Goal: Task Accomplishment & Management: Manage account settings

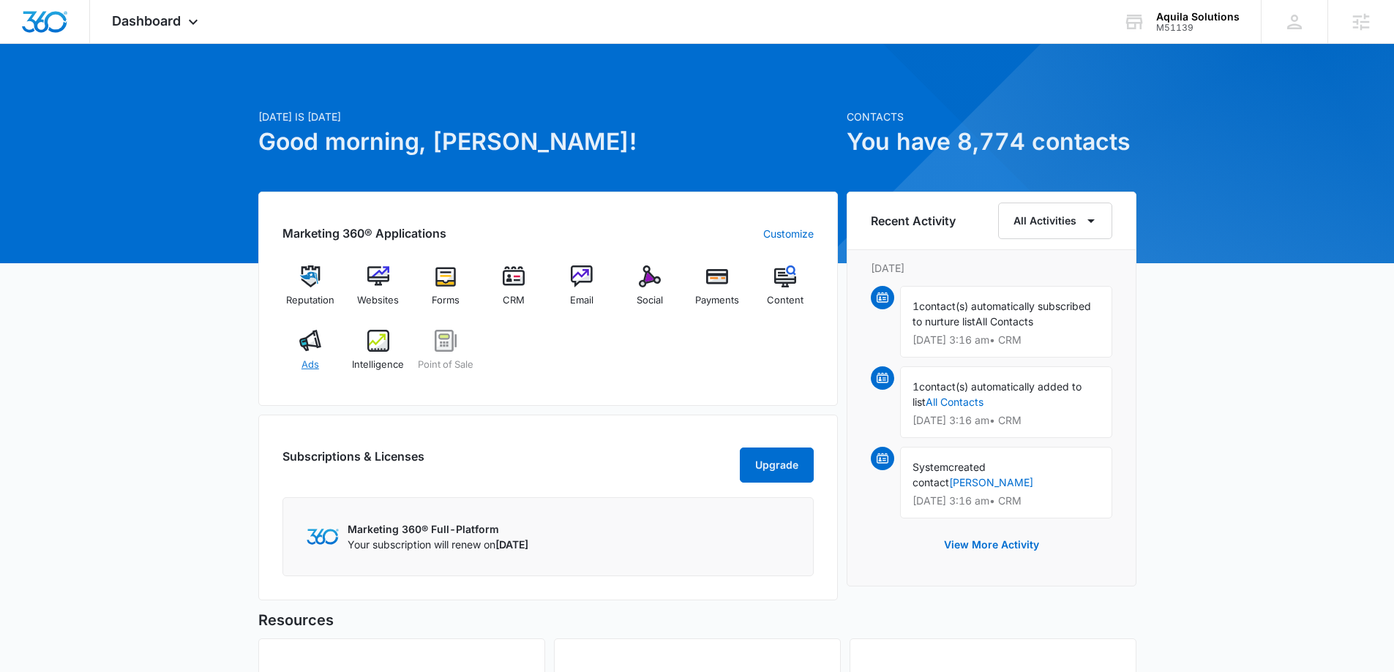
click at [297, 346] on div "Ads" at bounding box center [310, 356] width 56 height 53
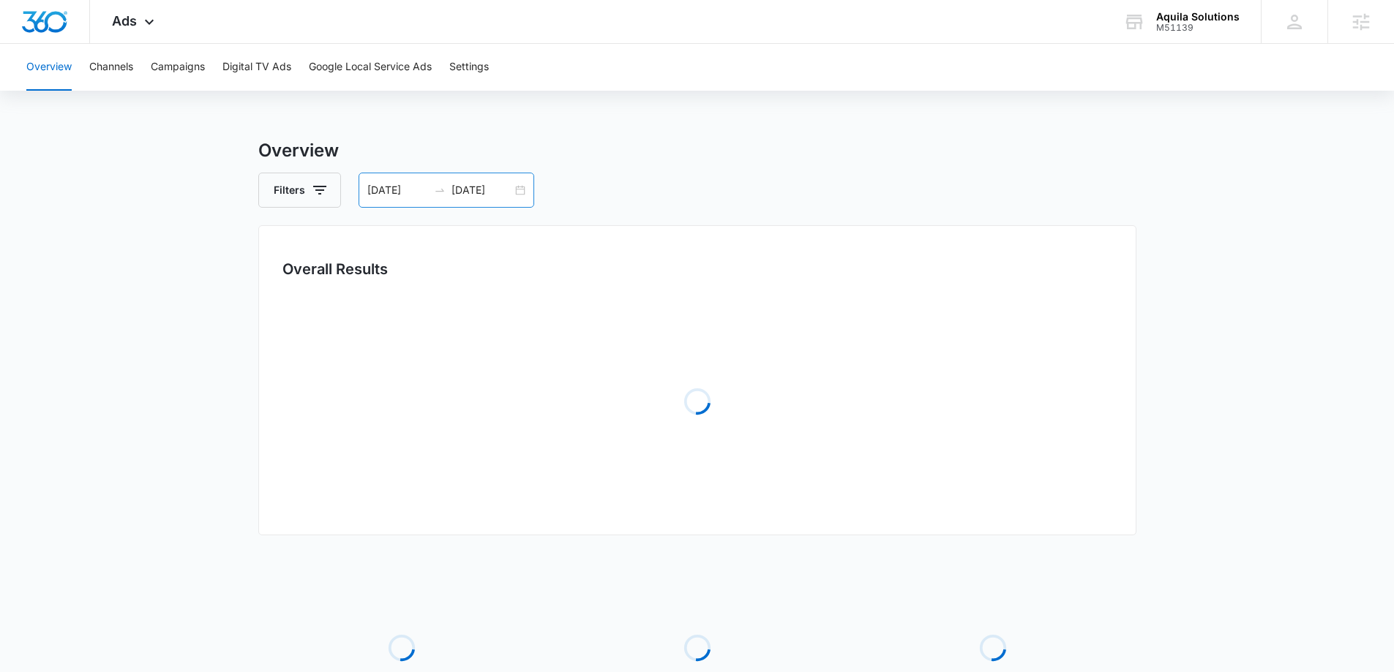
click at [519, 193] on div "08/31/2025 09/30/2025" at bounding box center [446, 190] width 176 height 35
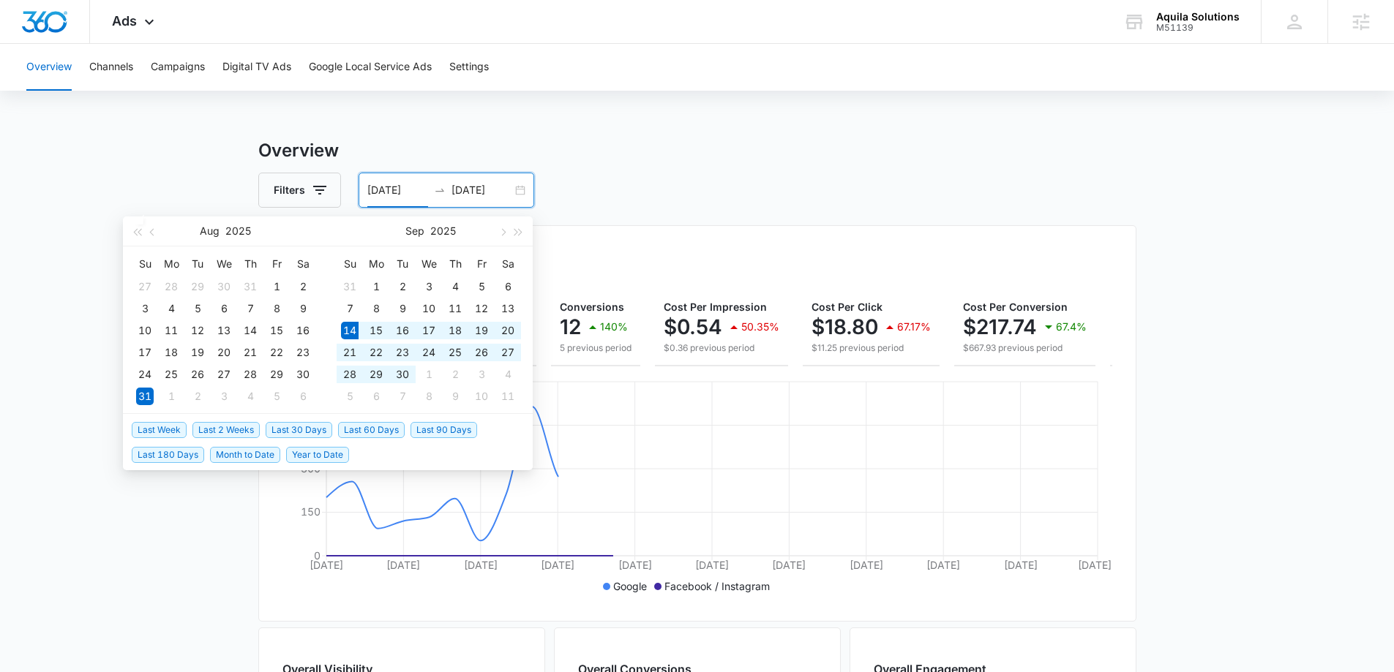
click at [293, 427] on span "Last 30 Days" at bounding box center [299, 430] width 67 height 16
type input "09/14/2025"
type input "10/14/2025"
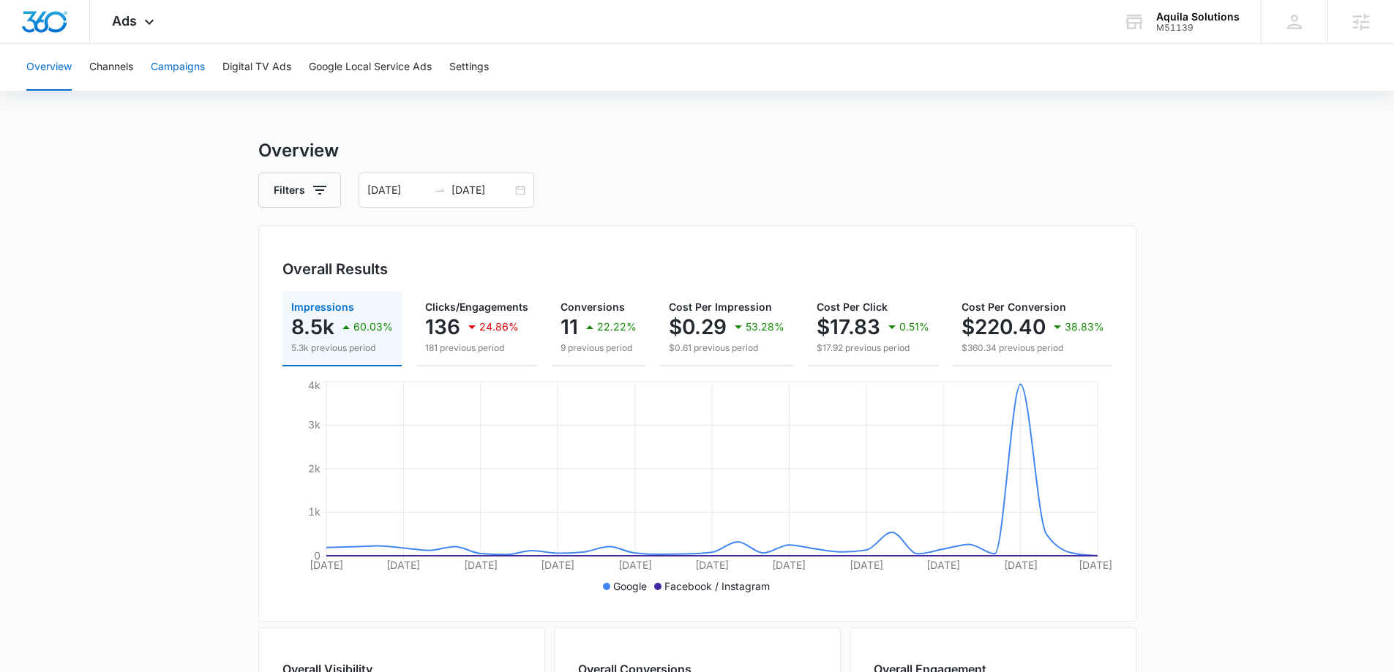
click at [165, 66] on button "Campaigns" at bounding box center [178, 67] width 54 height 47
click at [55, 30] on img "Dashboard" at bounding box center [44, 22] width 47 height 22
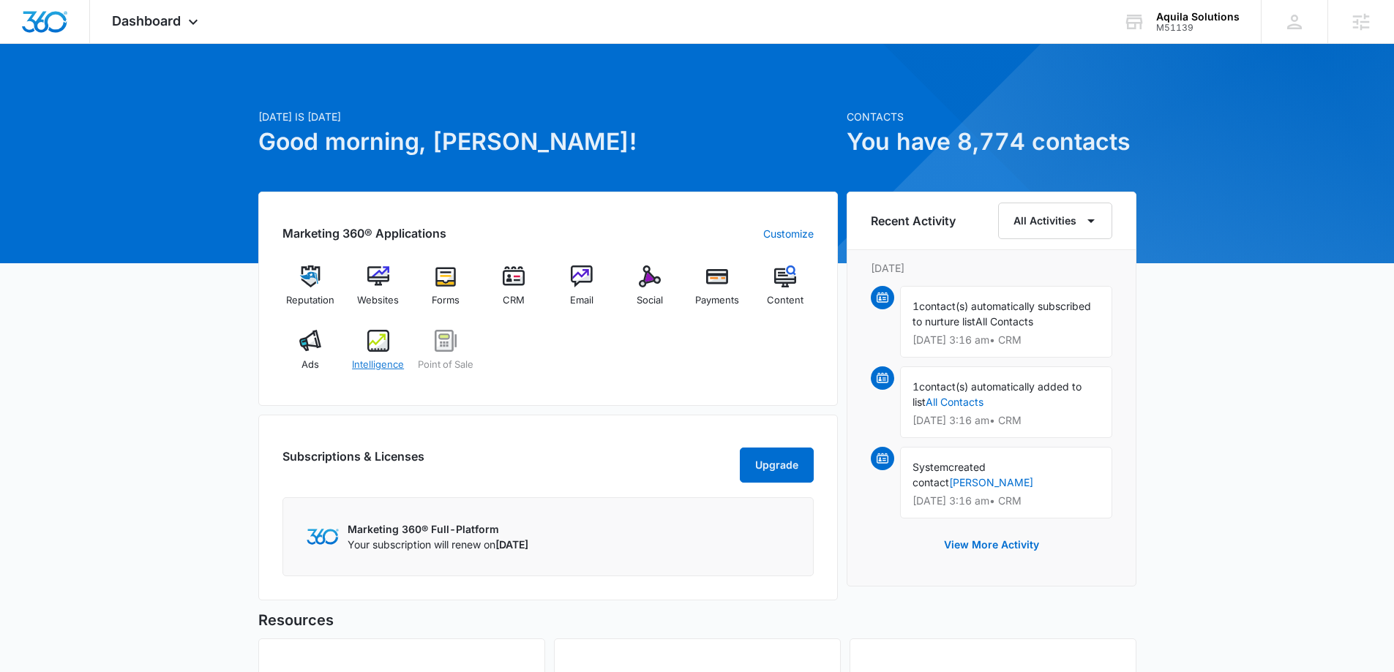
click at [375, 353] on div "Intelligence" at bounding box center [378, 356] width 56 height 53
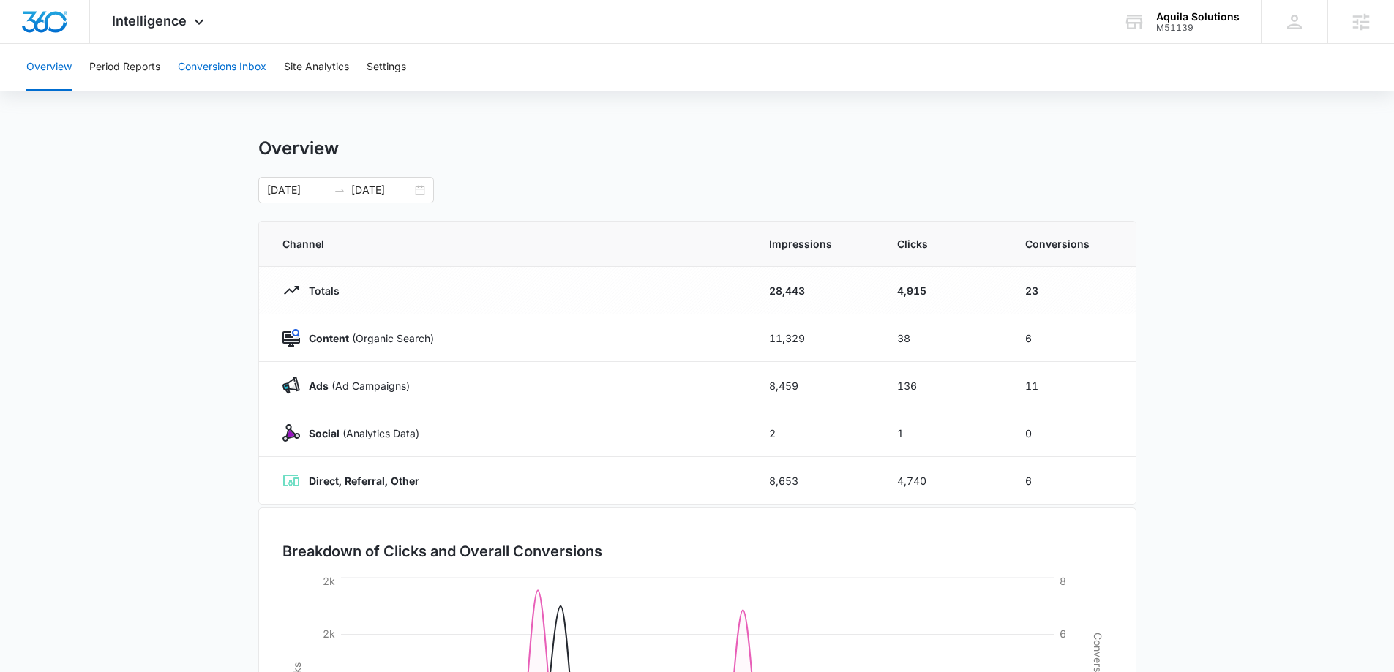
click at [225, 66] on button "Conversions Inbox" at bounding box center [222, 67] width 89 height 47
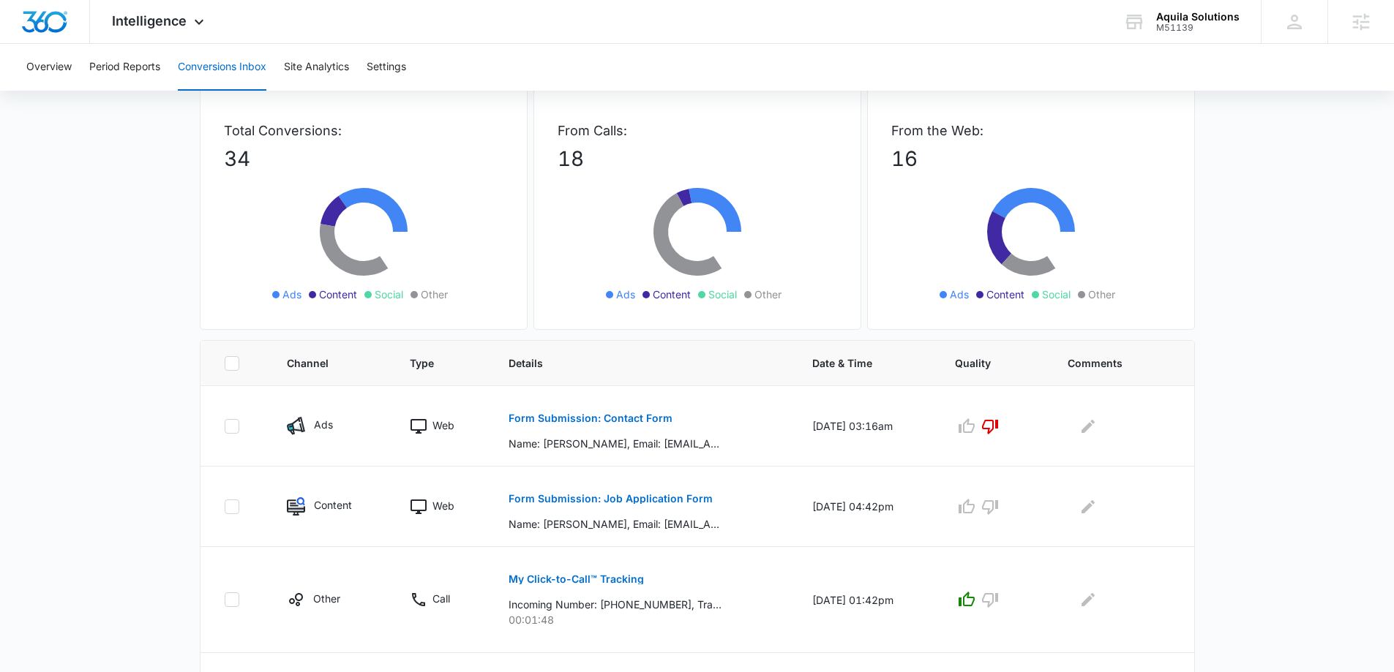
scroll to position [146, 0]
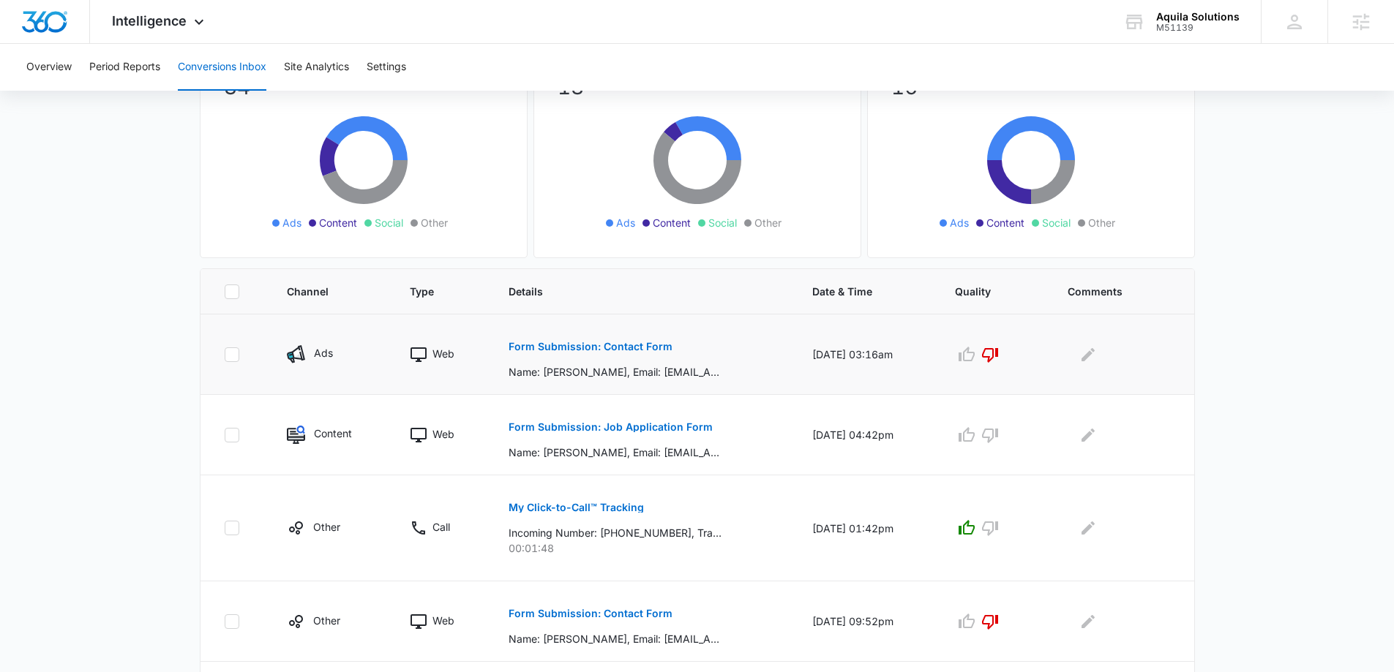
click at [560, 345] on p "Form Submission: Contact Form" at bounding box center [590, 347] width 164 height 10
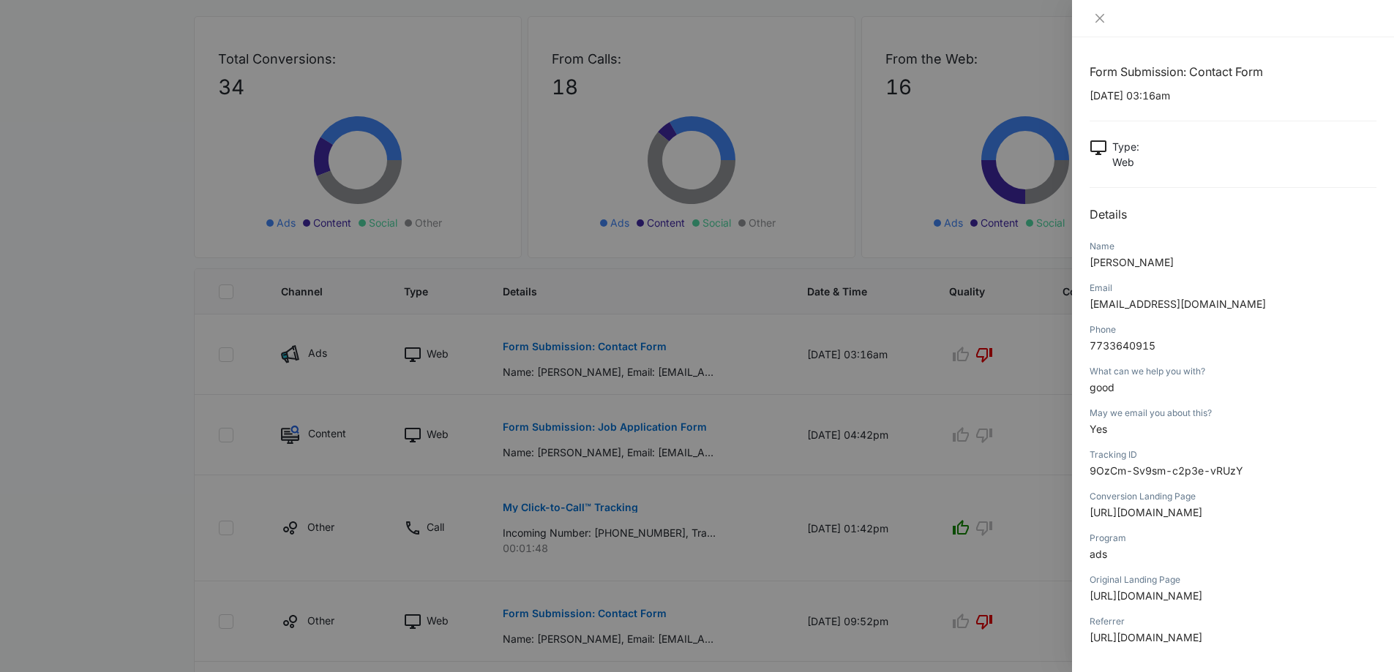
click at [1099, 388] on span "good" at bounding box center [1101, 387] width 25 height 12
click at [1124, 346] on span "7733640915" at bounding box center [1122, 345] width 66 height 12
click at [1098, 387] on span "good" at bounding box center [1101, 387] width 25 height 12
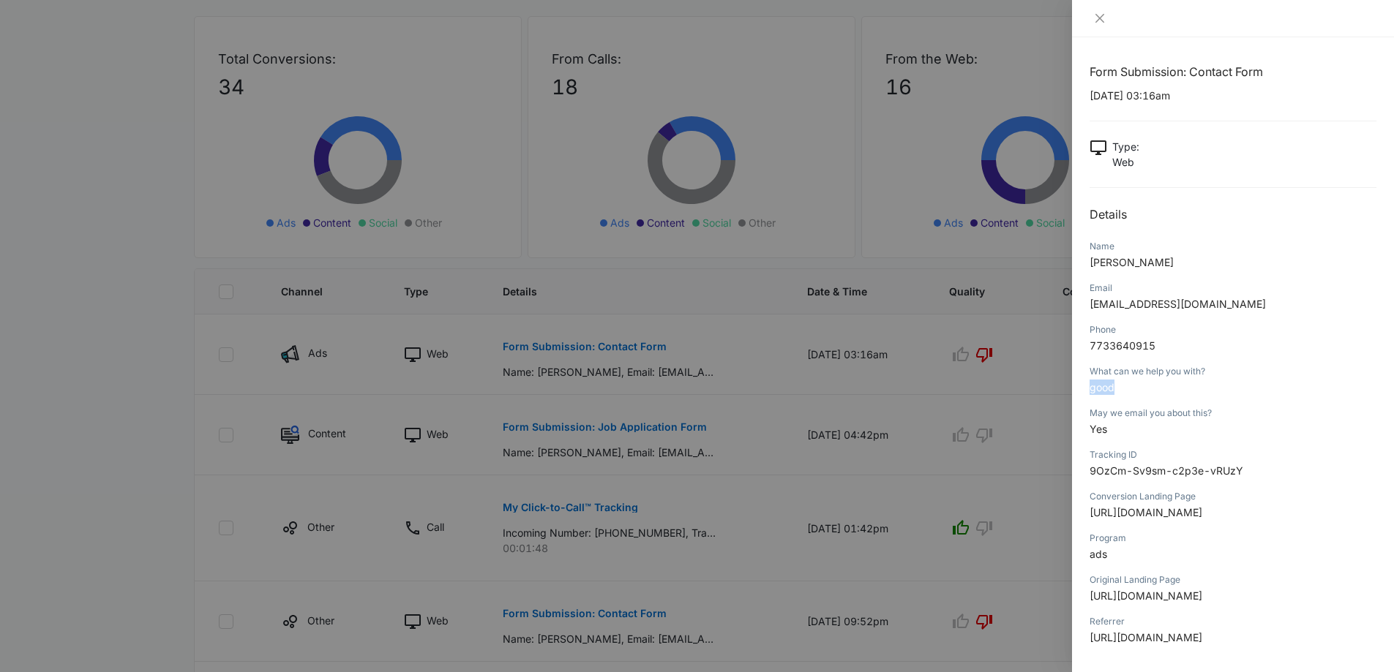
click at [1098, 387] on span "good" at bounding box center [1101, 387] width 25 height 12
drag, startPoint x: 1095, startPoint y: 339, endPoint x: 1155, endPoint y: 339, distance: 60.0
click at [1155, 339] on p "7733640915" at bounding box center [1232, 345] width 287 height 15
click at [1166, 299] on span "SMITH_DARA05@YAHOO.COM" at bounding box center [1177, 304] width 176 height 12
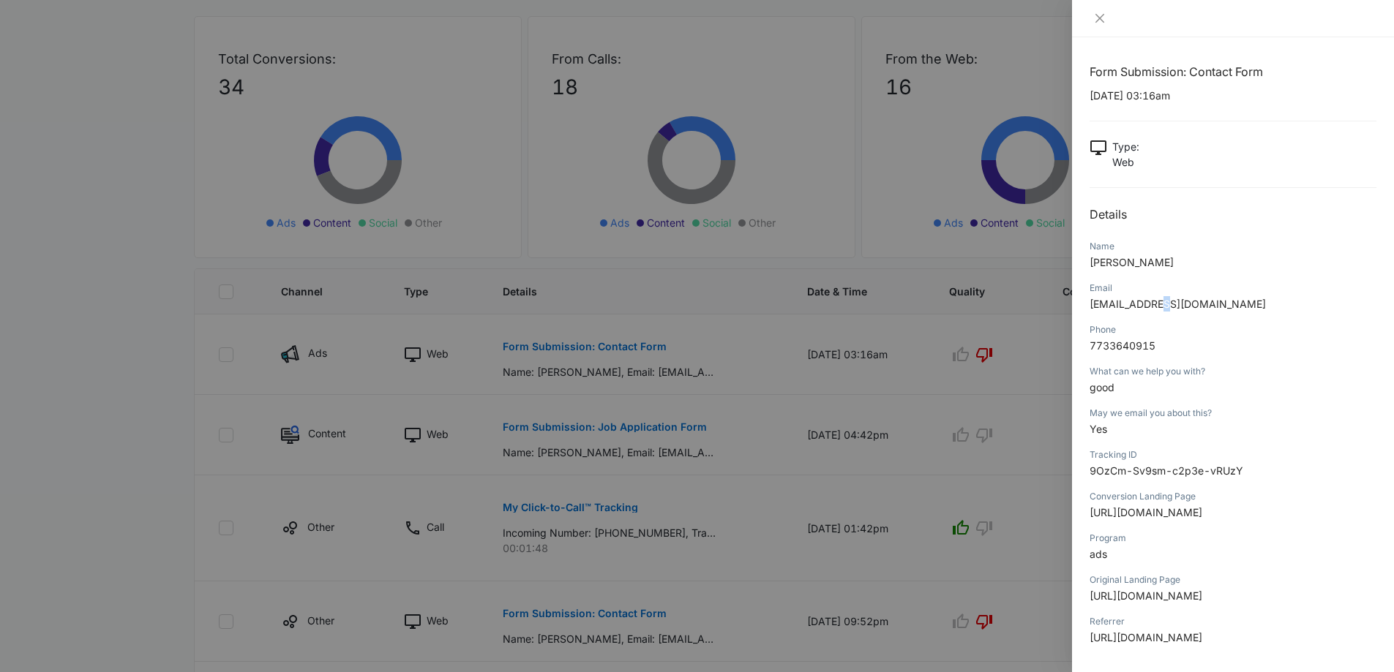
click at [1166, 298] on span "SMITH_DARA05@YAHOO.COM" at bounding box center [1177, 304] width 176 height 12
click at [1143, 290] on div "Email" at bounding box center [1232, 288] width 287 height 13
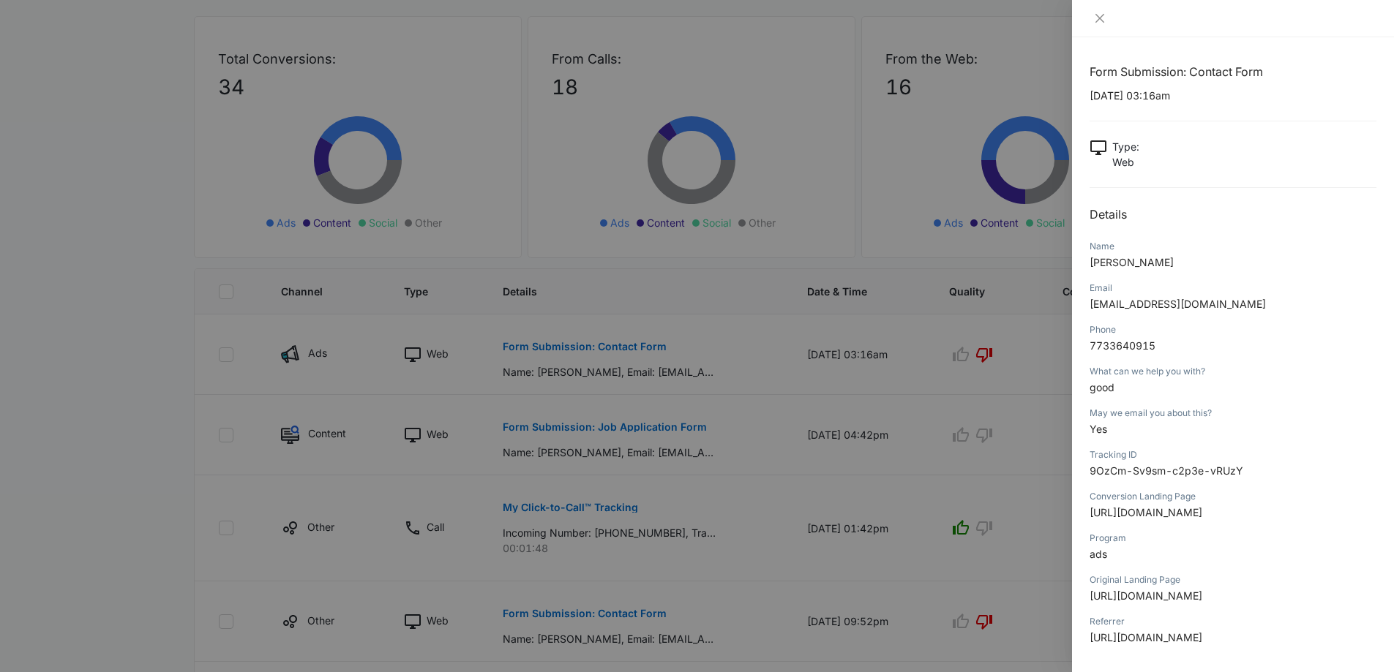
click at [1143, 304] on span "SMITH_DARA05@YAHOO.COM" at bounding box center [1177, 304] width 176 height 12
click at [1125, 346] on span "7733640915" at bounding box center [1122, 345] width 66 height 12
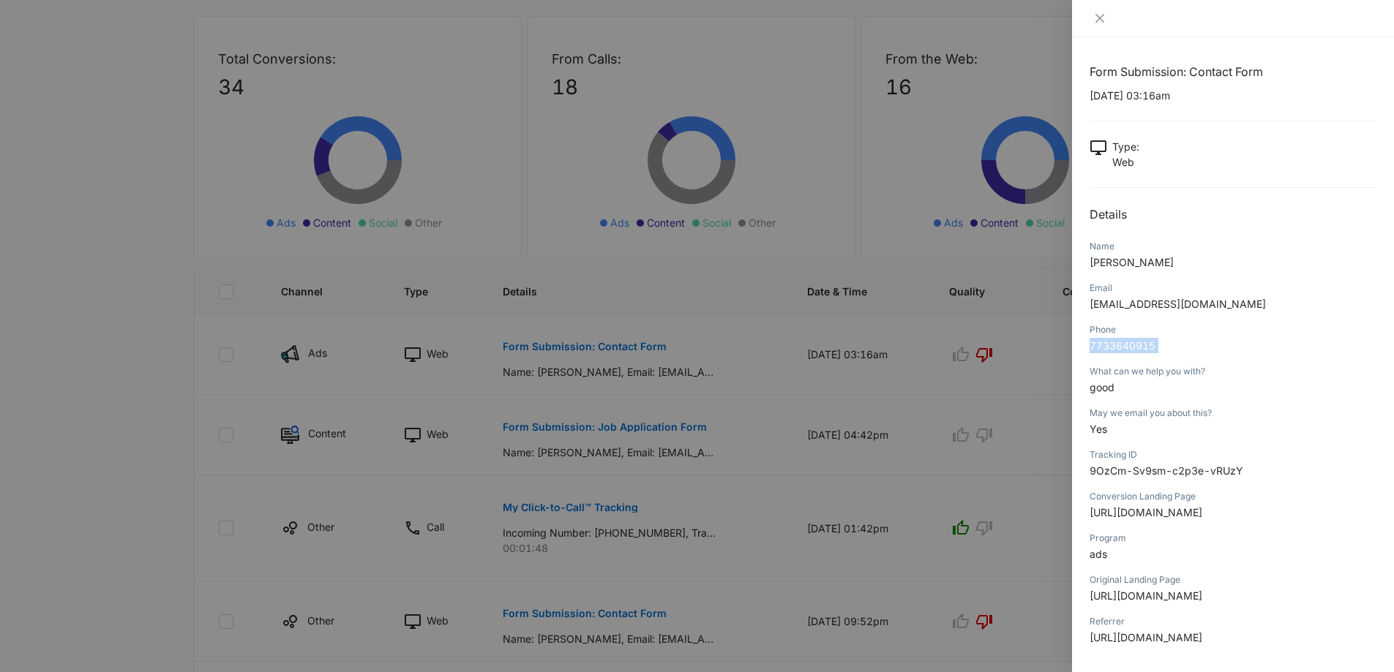
click at [1125, 346] on span "7733640915" at bounding box center [1122, 345] width 66 height 12
click at [1099, 391] on span "good" at bounding box center [1101, 387] width 25 height 12
click at [1102, 16] on icon "close" at bounding box center [1099, 18] width 9 height 9
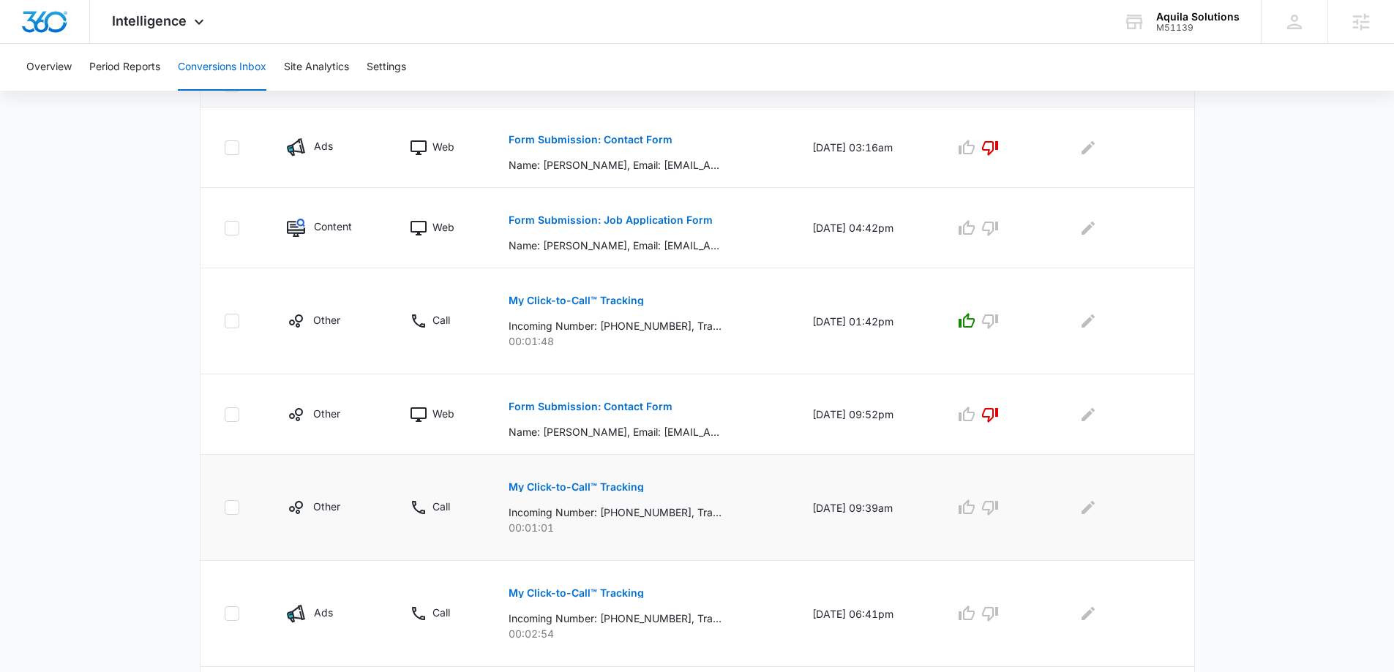
scroll to position [366, 0]
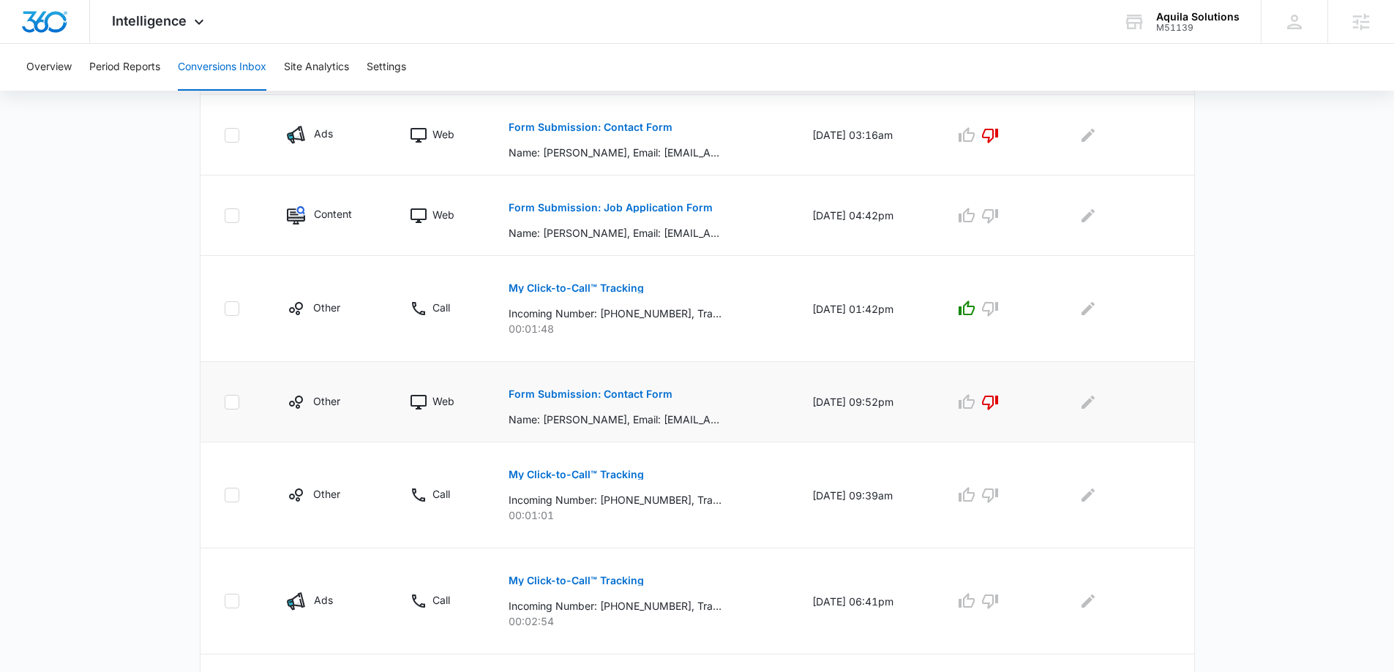
click at [633, 394] on p "Form Submission: Contact Form" at bounding box center [590, 394] width 164 height 10
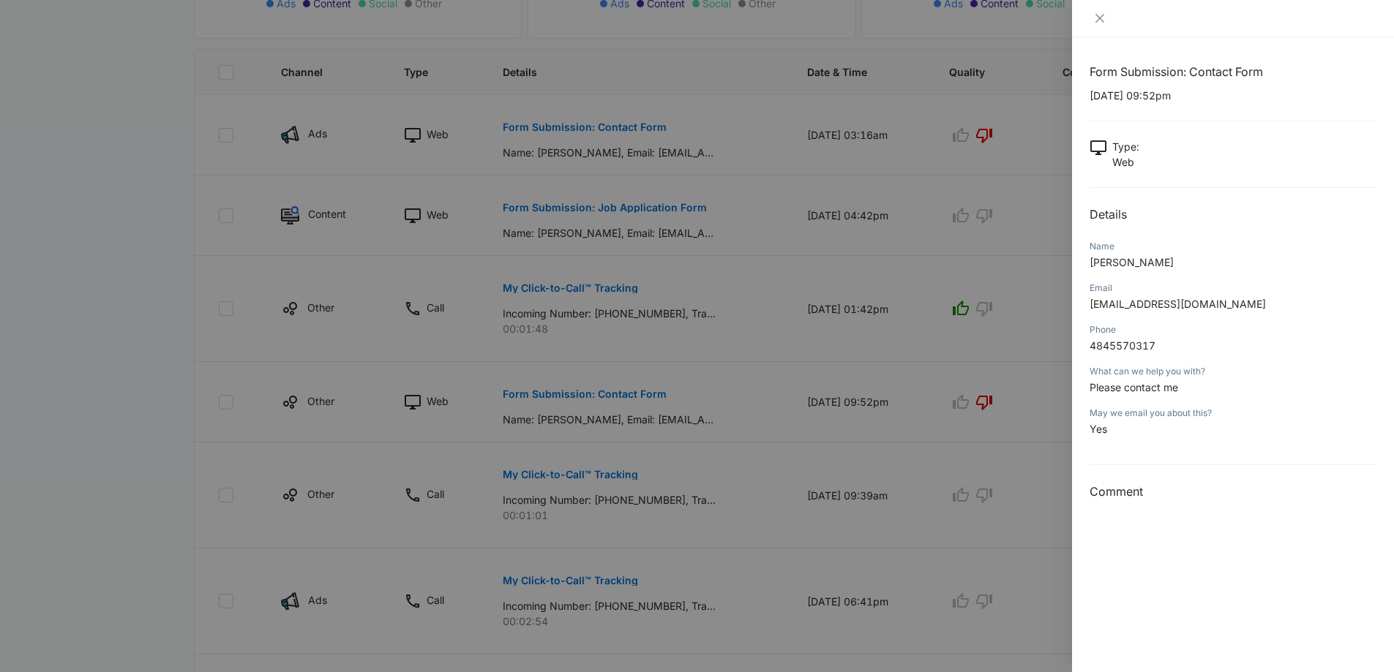
click at [1097, 346] on span "4845570317" at bounding box center [1122, 345] width 66 height 12
click at [1115, 302] on span "zeeboo98@aol.com" at bounding box center [1177, 304] width 176 height 12
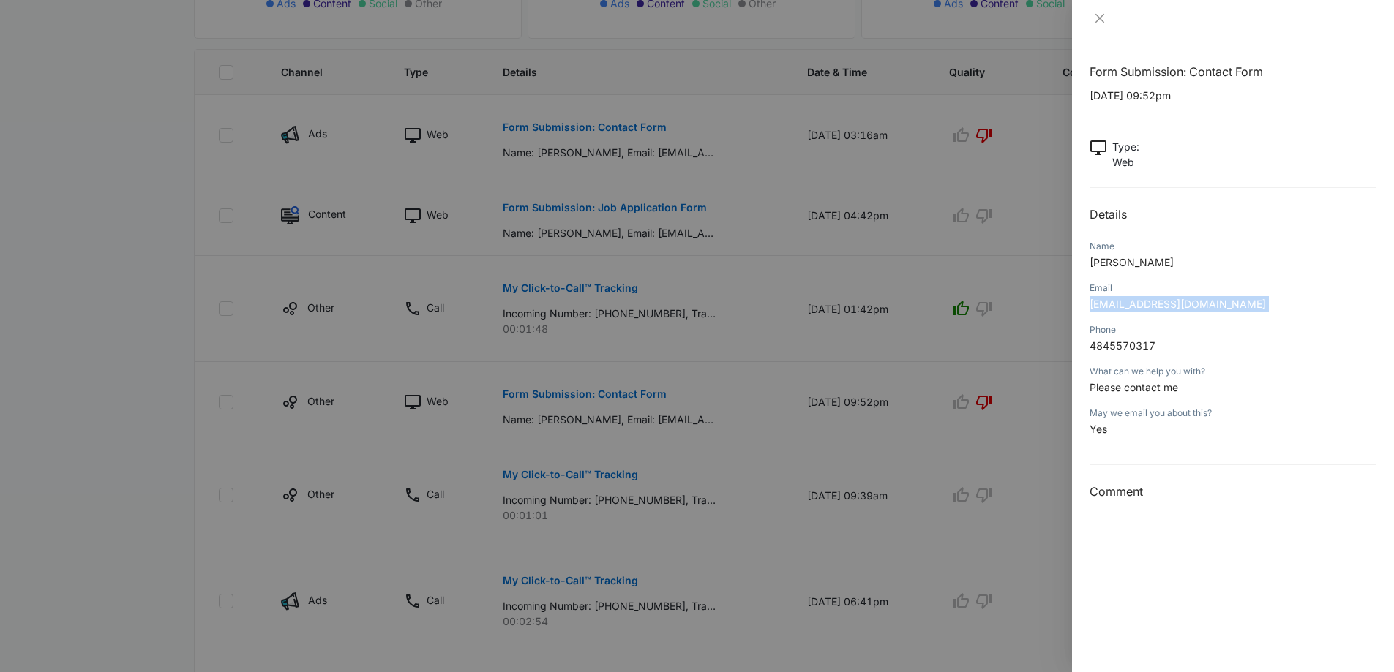
click at [1115, 302] on span "zeeboo98@aol.com" at bounding box center [1177, 304] width 176 height 12
click at [1105, 10] on div at bounding box center [1233, 18] width 322 height 37
click at [1094, 13] on icon "close" at bounding box center [1100, 18] width 12 height 12
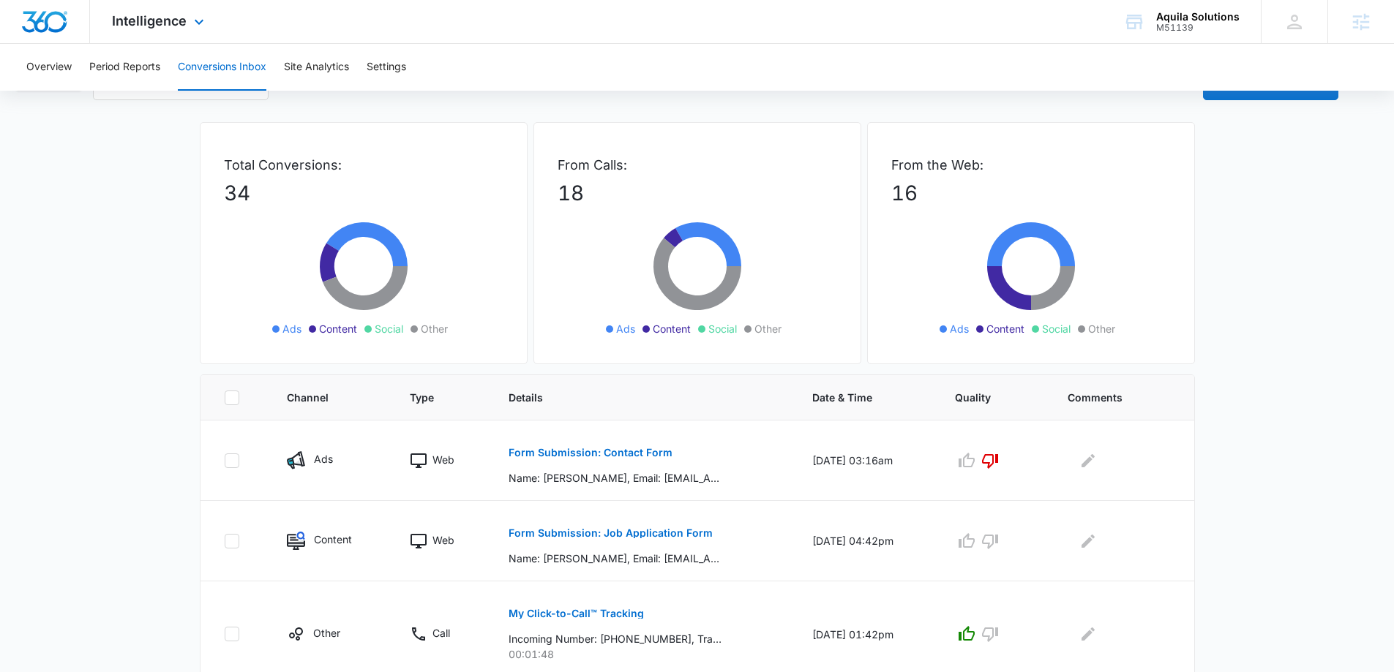
scroll to position [0, 0]
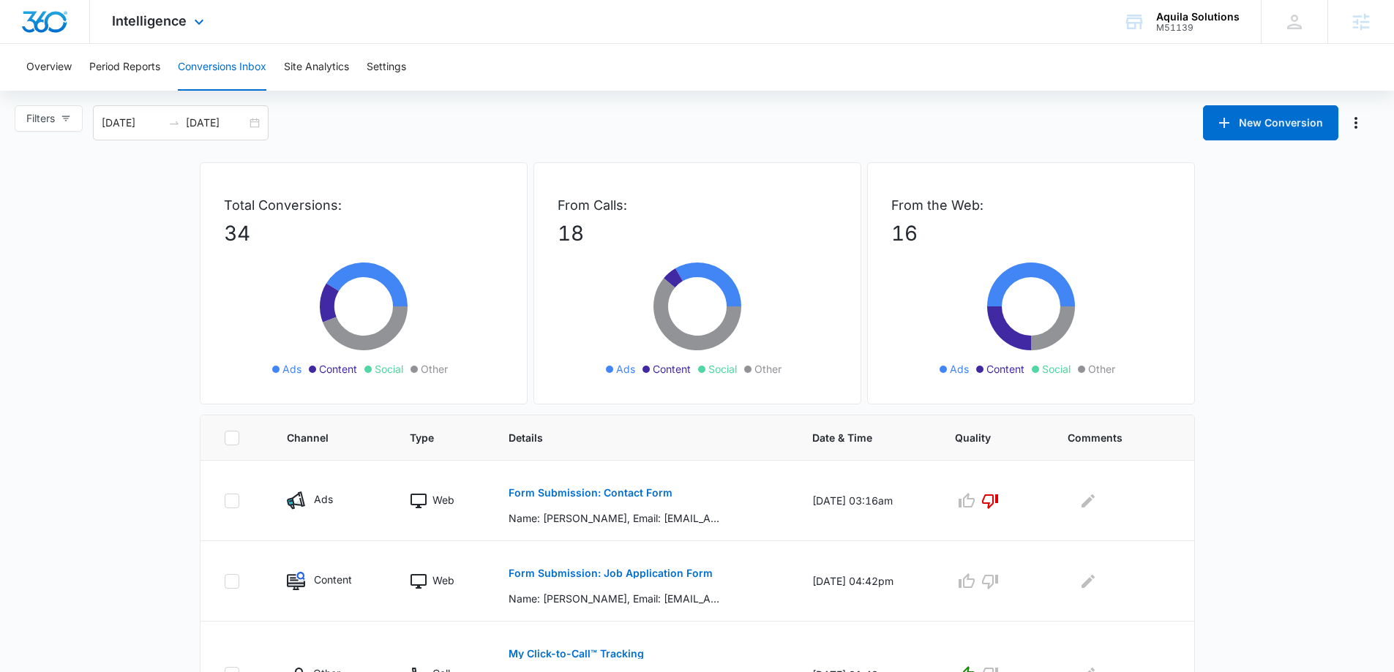
click at [180, 30] on div "Intelligence Apps Reputation Websites Forms CRM Email Social Payments POS Conte…" at bounding box center [160, 21] width 140 height 43
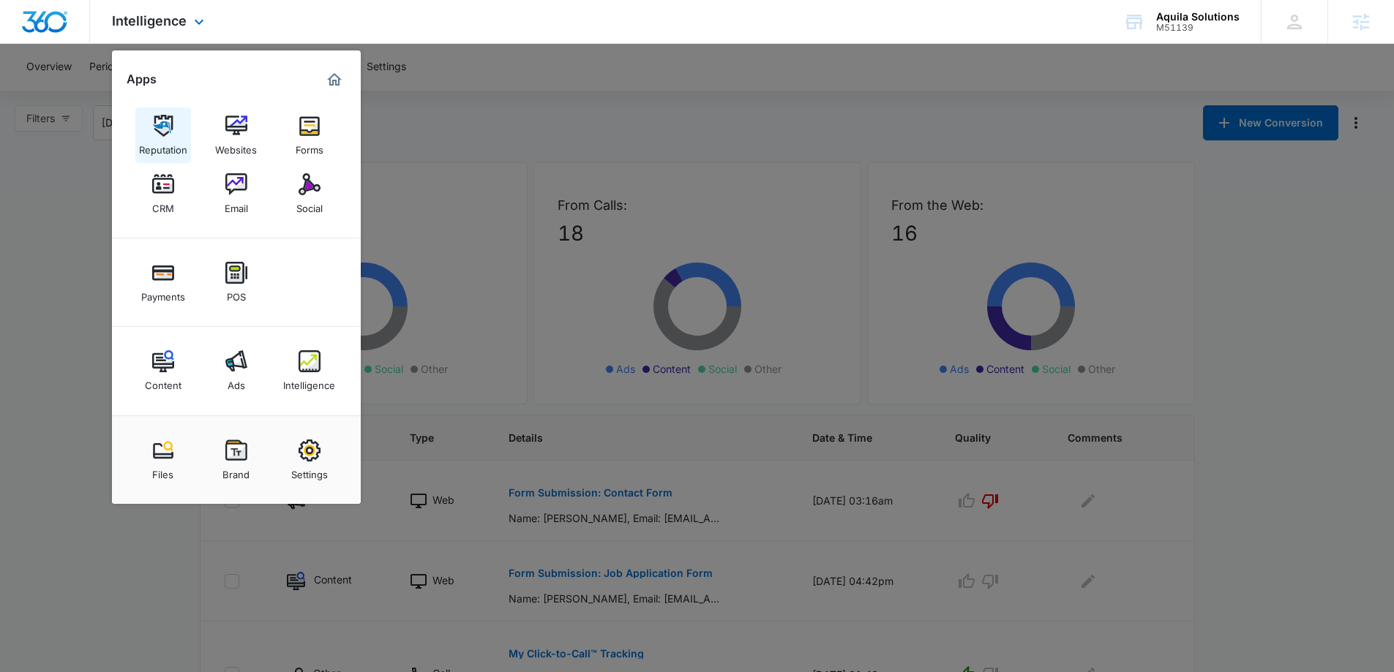
click at [167, 146] on div "Reputation" at bounding box center [163, 146] width 48 height 19
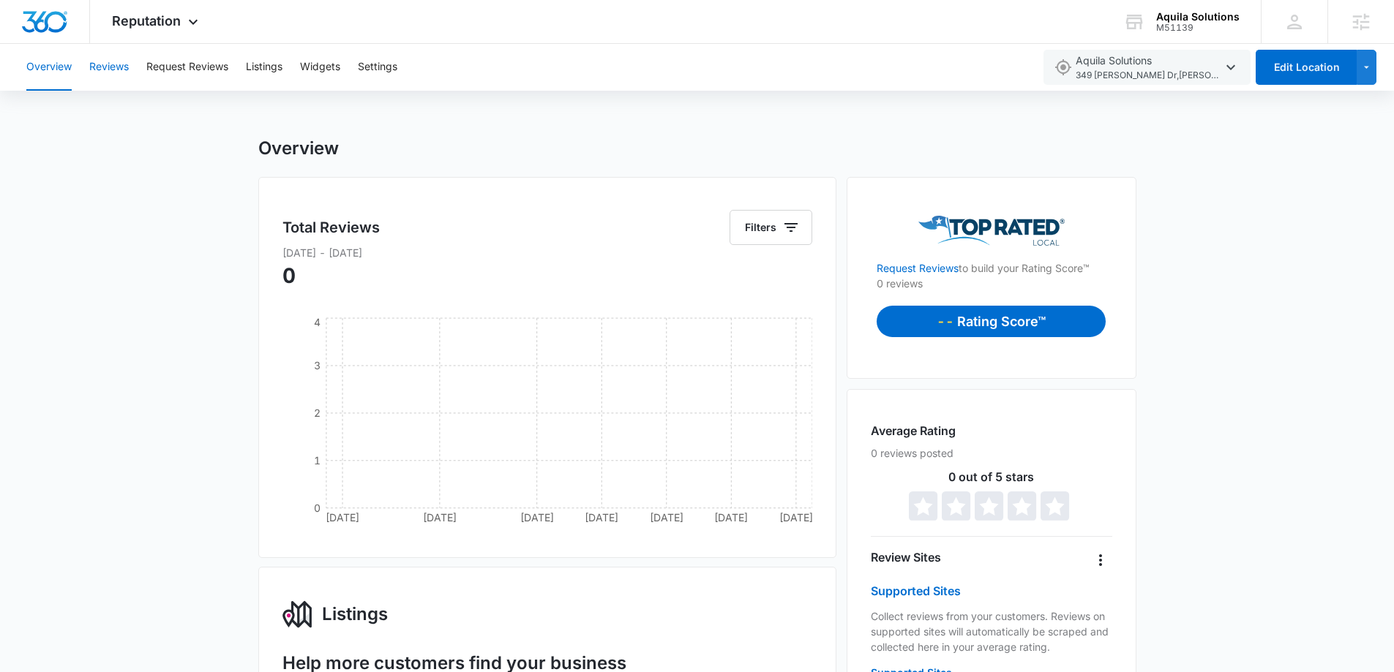
click at [120, 67] on button "Reviews" at bounding box center [109, 67] width 40 height 47
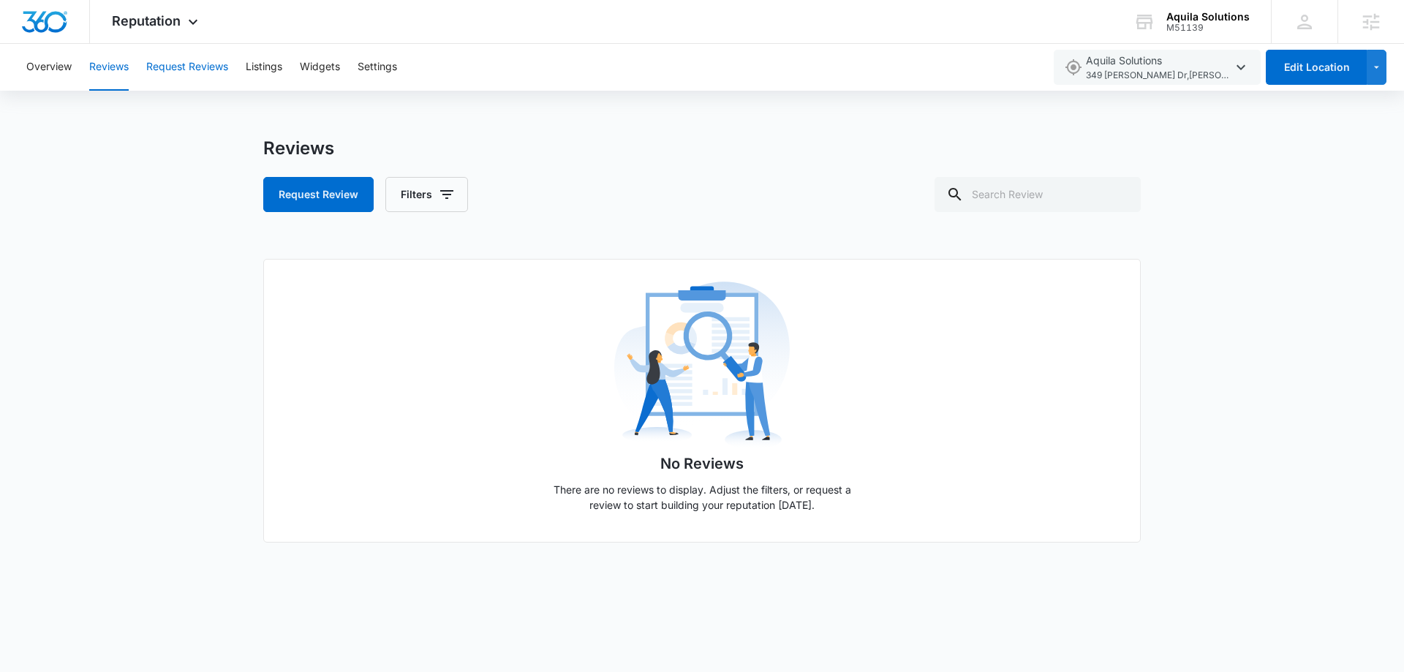
click at [195, 74] on button "Request Reviews" at bounding box center [187, 67] width 82 height 47
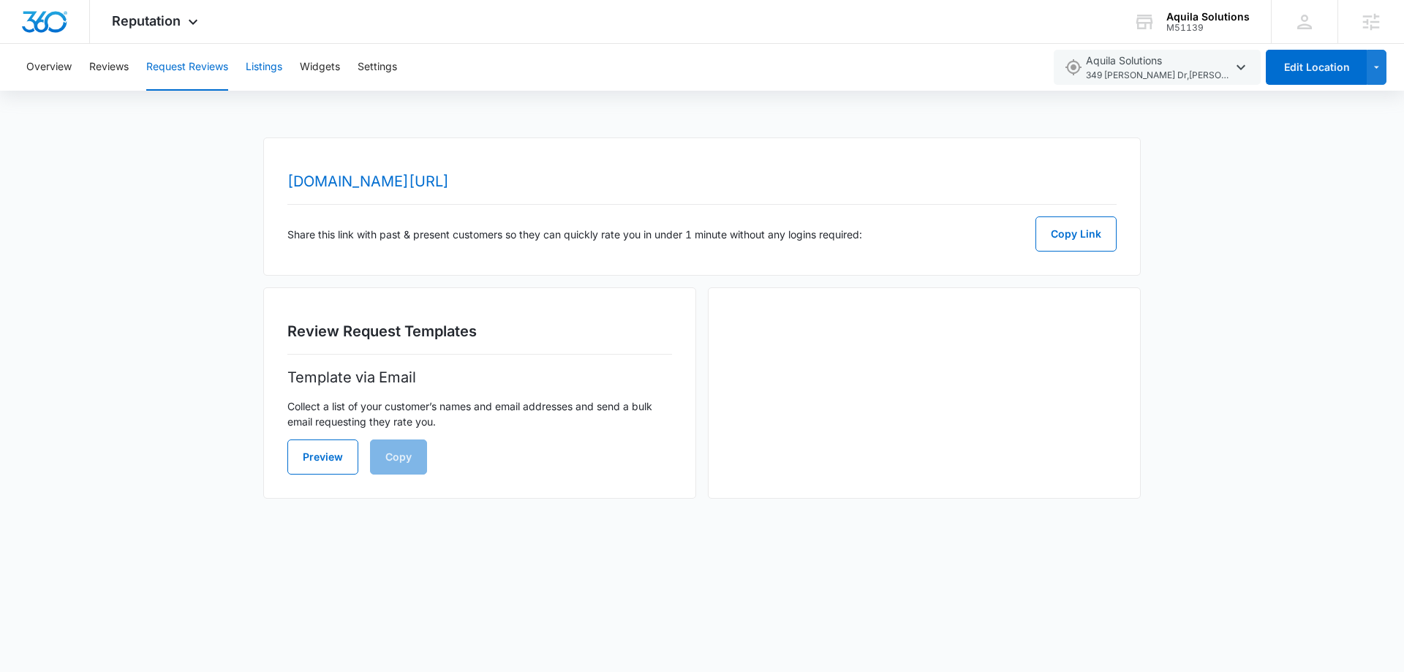
click at [282, 66] on button "Listings" at bounding box center [264, 67] width 37 height 47
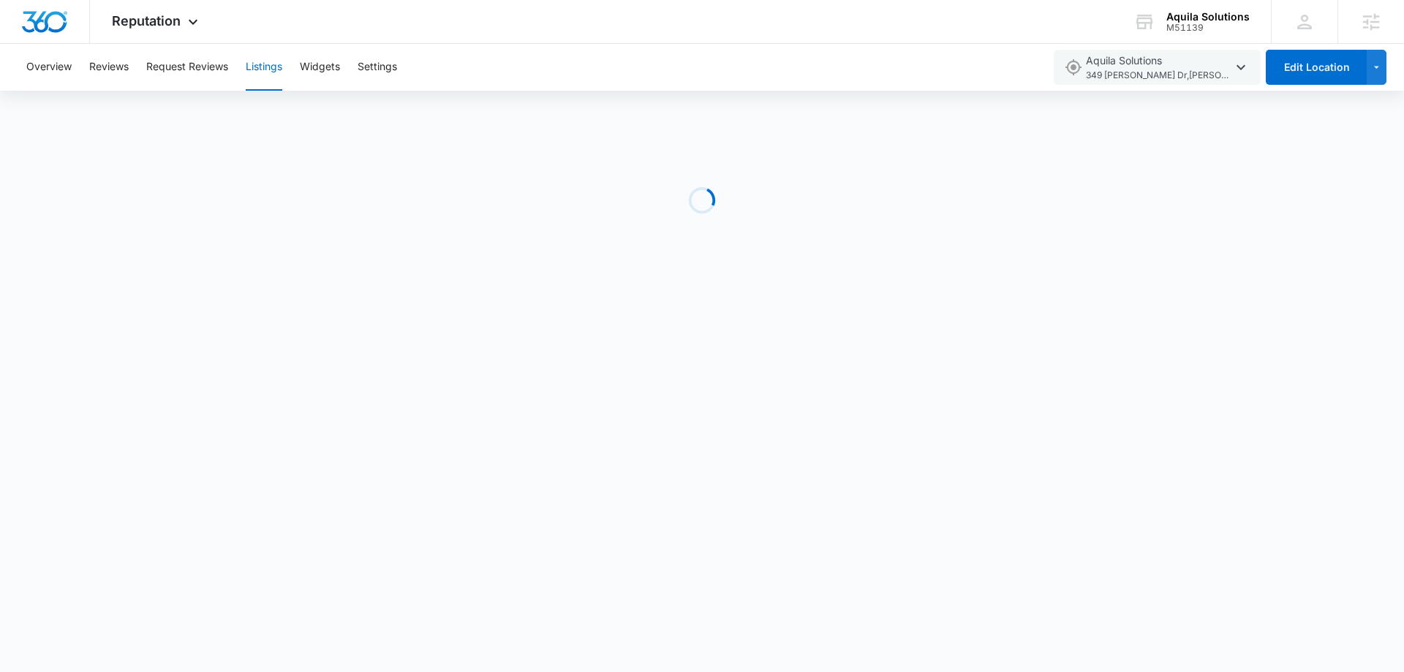
click at [358, 65] on div "Overview Reviews Request Reviews Listings Widgets Settings" at bounding box center [531, 67] width 1026 height 47
click at [391, 69] on button "Settings" at bounding box center [378, 67] width 40 height 47
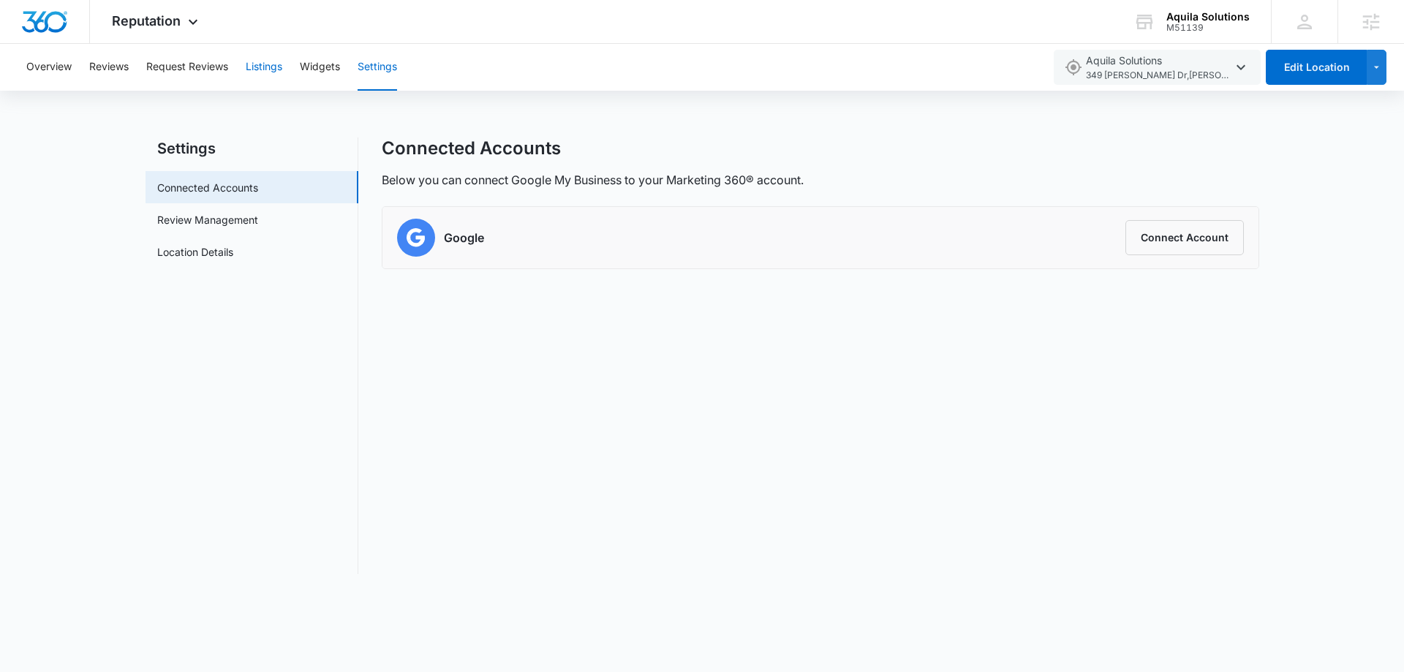
click at [282, 72] on button "Listings" at bounding box center [264, 67] width 37 height 47
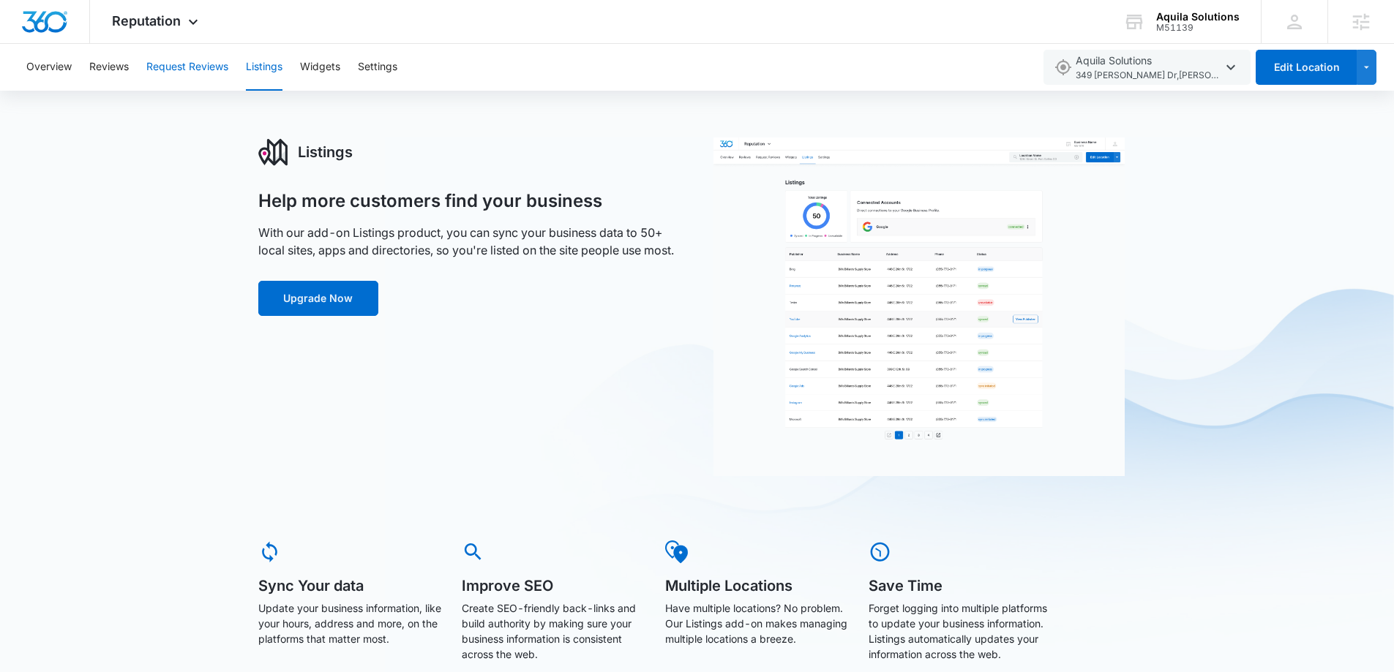
click at [155, 68] on button "Request Reviews" at bounding box center [187, 67] width 82 height 47
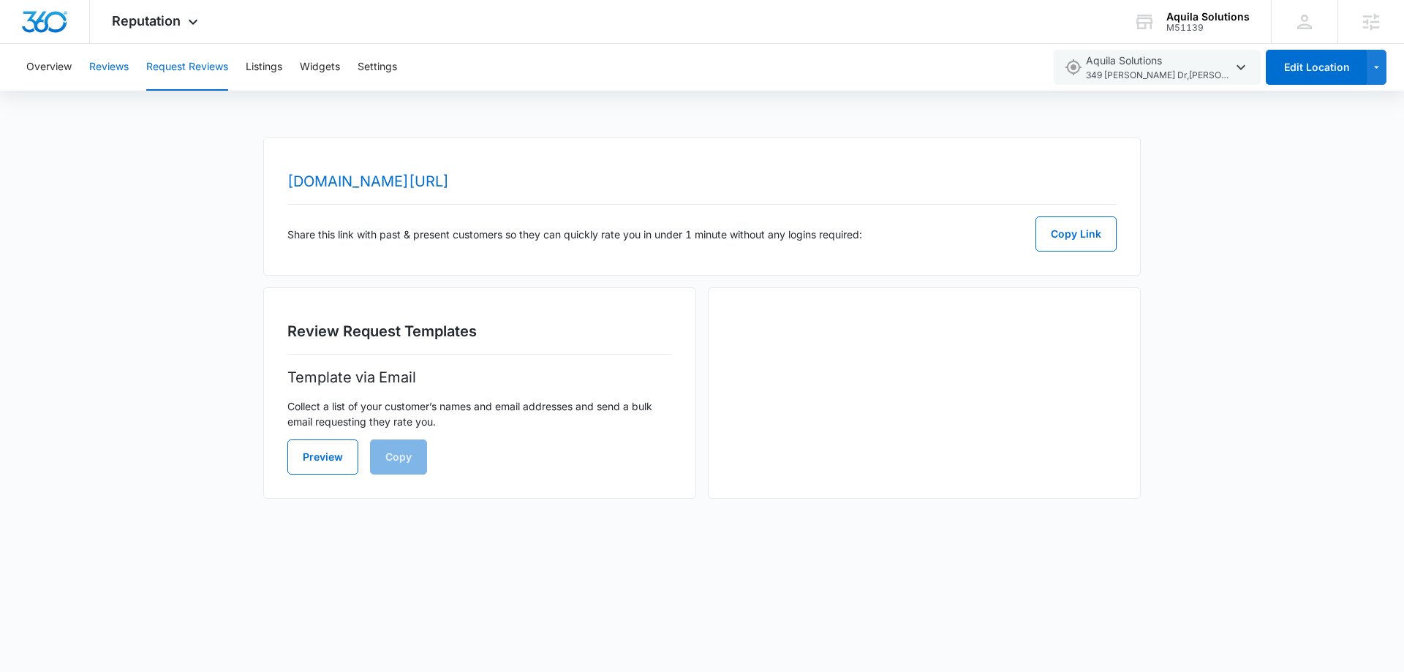
click at [118, 69] on button "Reviews" at bounding box center [109, 67] width 40 height 47
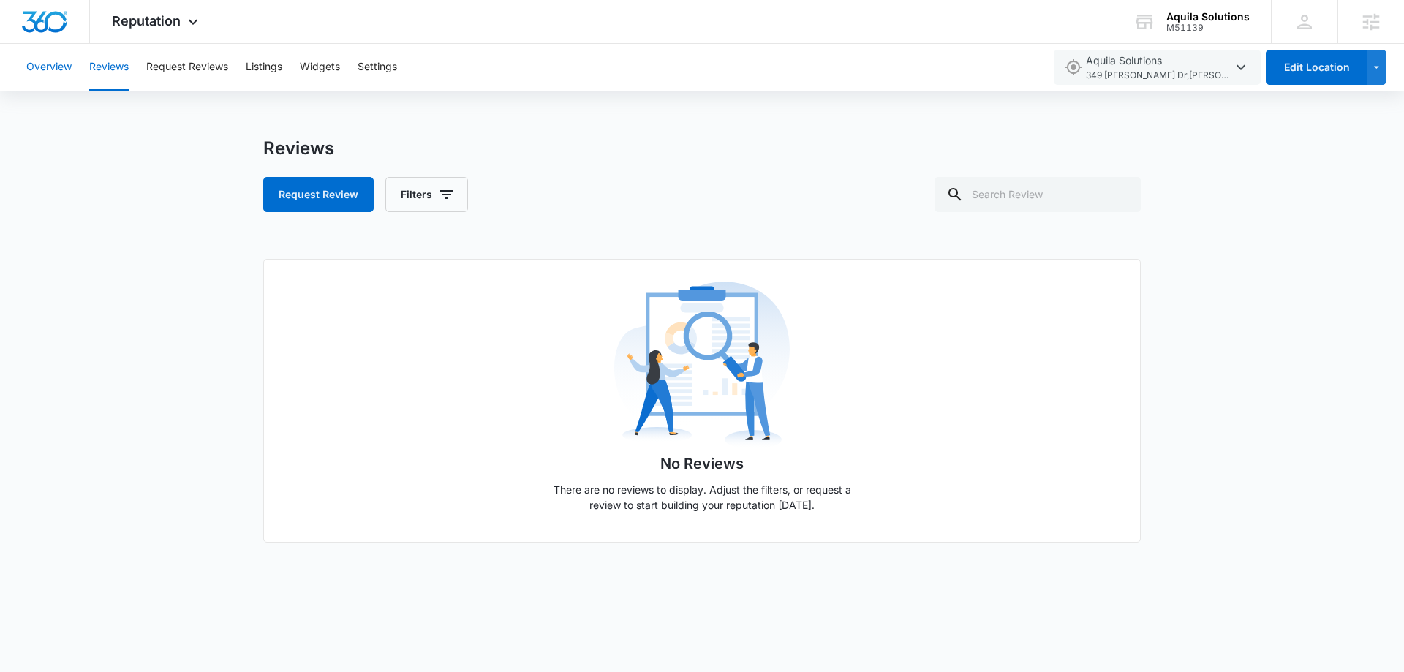
click at [57, 70] on button "Overview" at bounding box center [48, 67] width 45 height 47
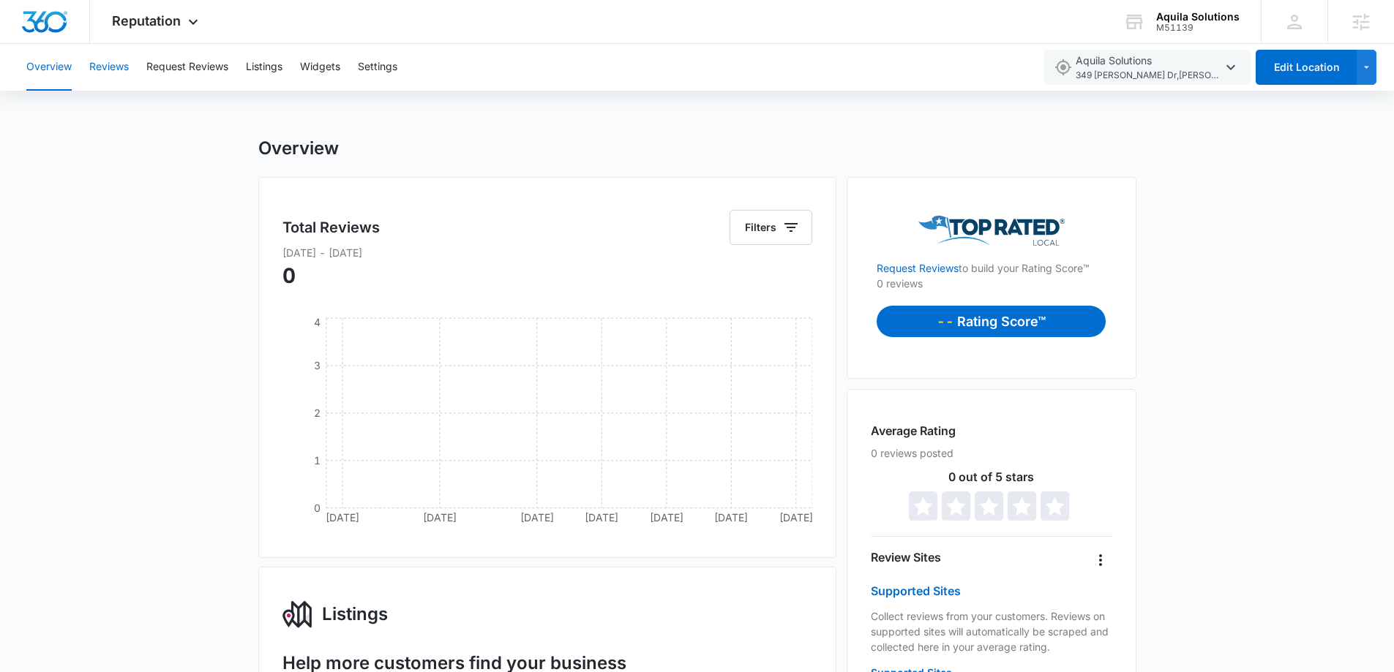
click at [91, 75] on button "Reviews" at bounding box center [109, 67] width 40 height 47
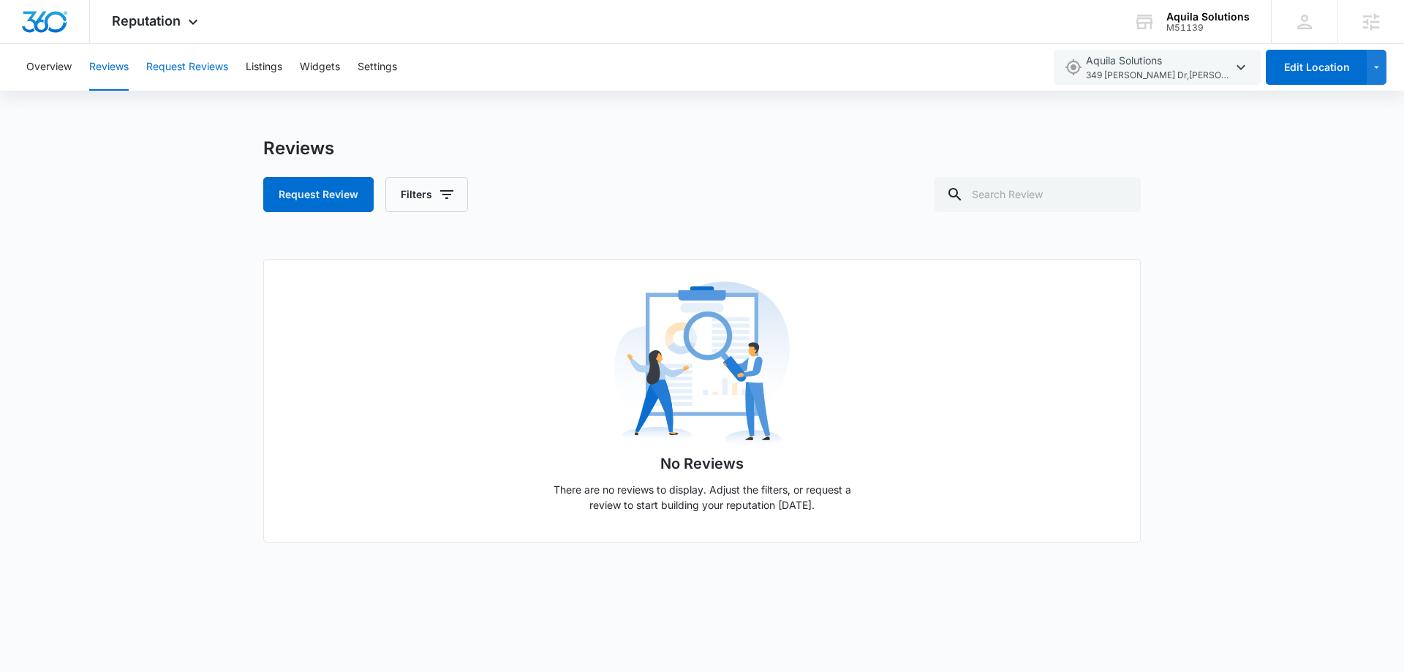
click at [177, 75] on button "Request Reviews" at bounding box center [187, 67] width 82 height 47
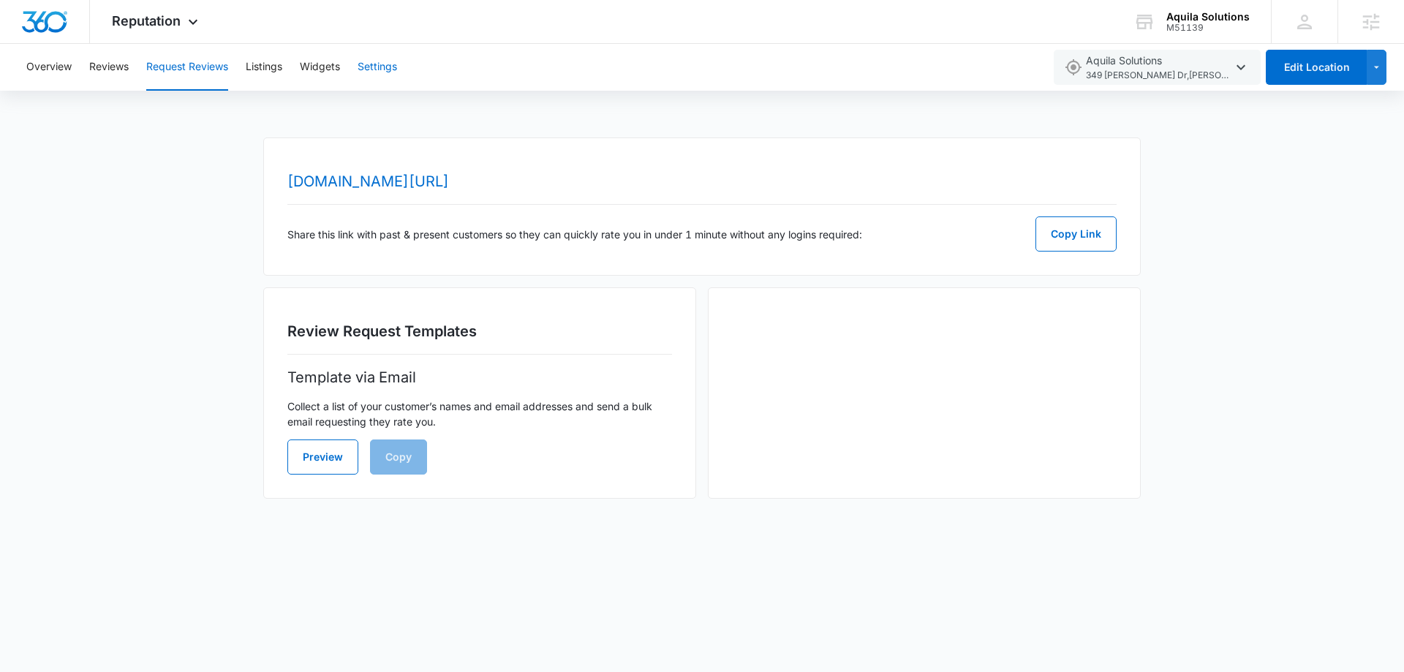
click at [385, 69] on button "Settings" at bounding box center [378, 67] width 40 height 47
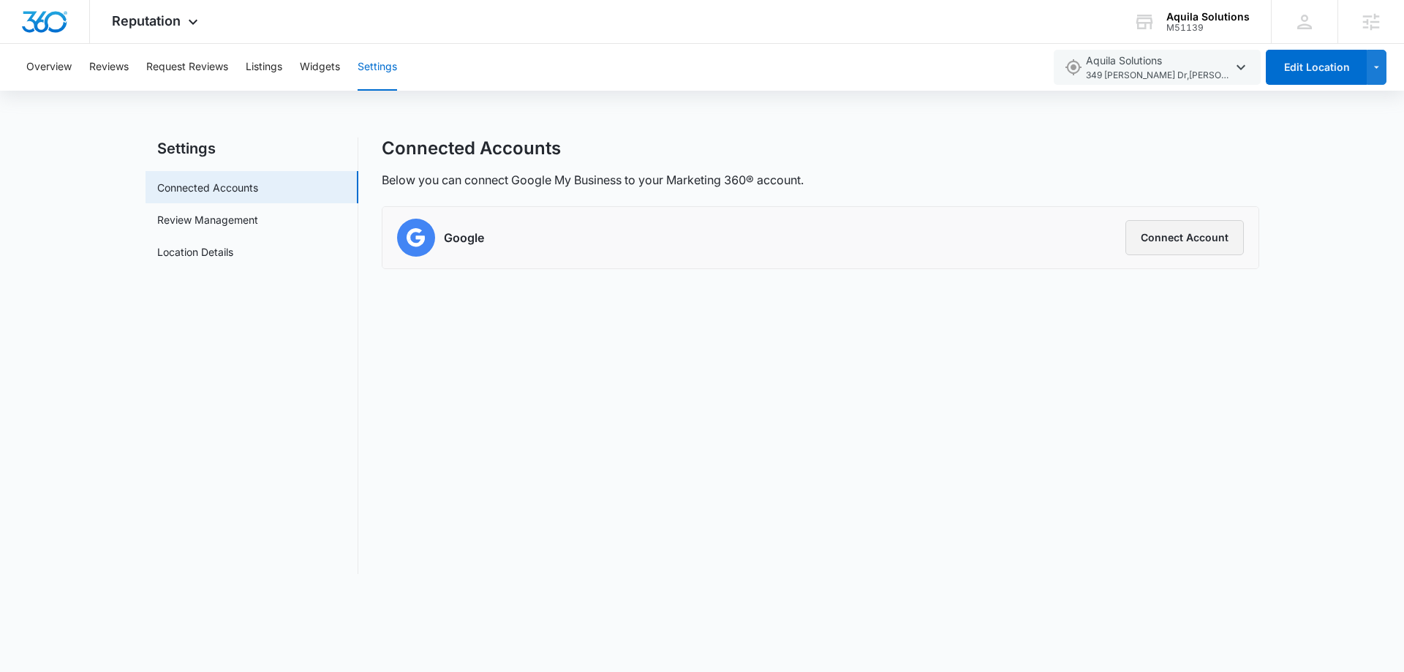
click at [1211, 244] on button "Connect Account" at bounding box center [1185, 237] width 119 height 35
